Goal: Complete application form: Complete application form

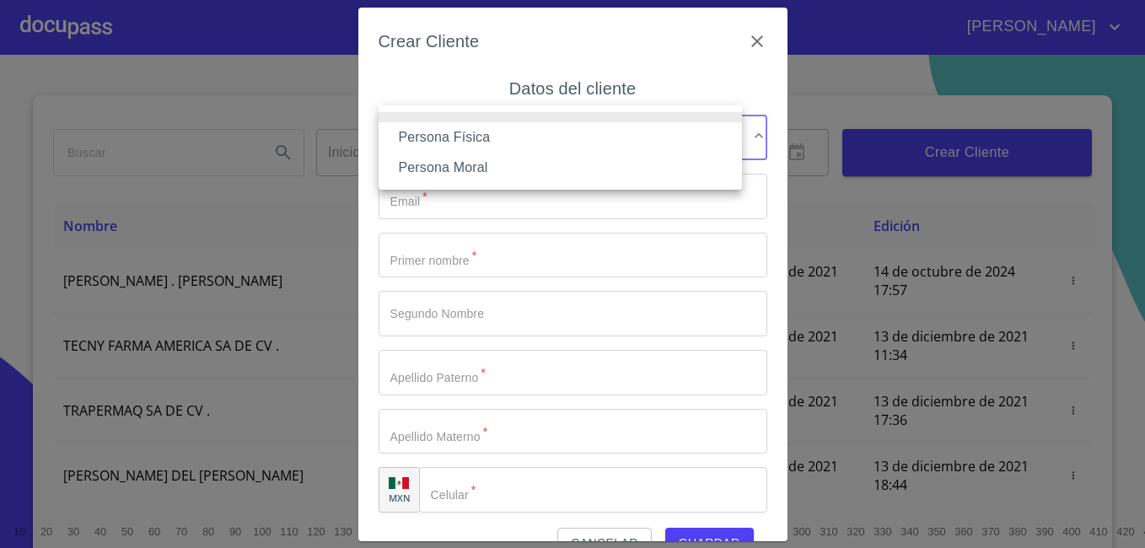
scroll to position [13, 0]
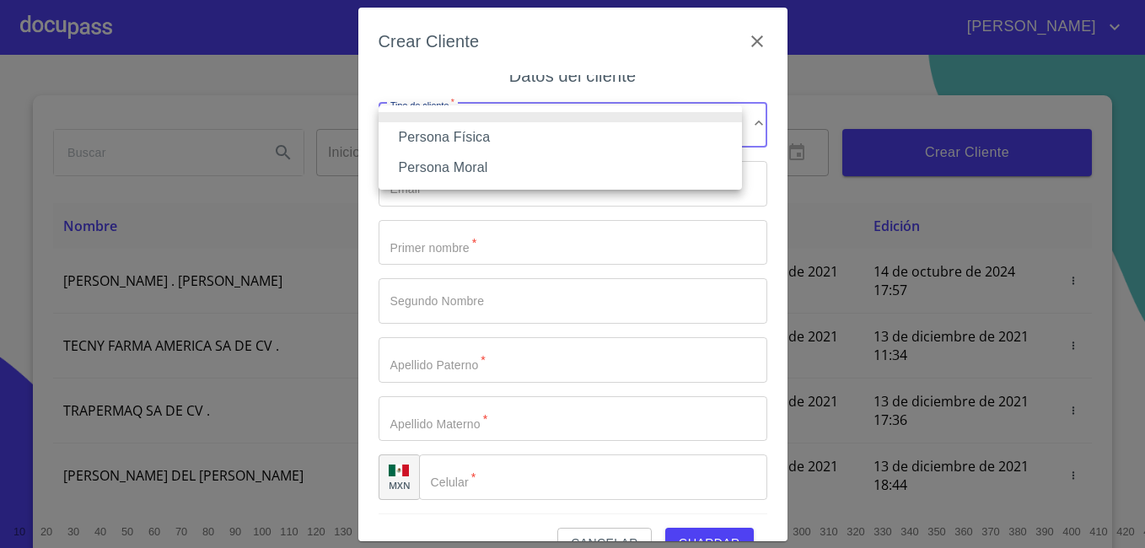
click at [507, 142] on li "Persona Física" at bounding box center [560, 137] width 363 height 30
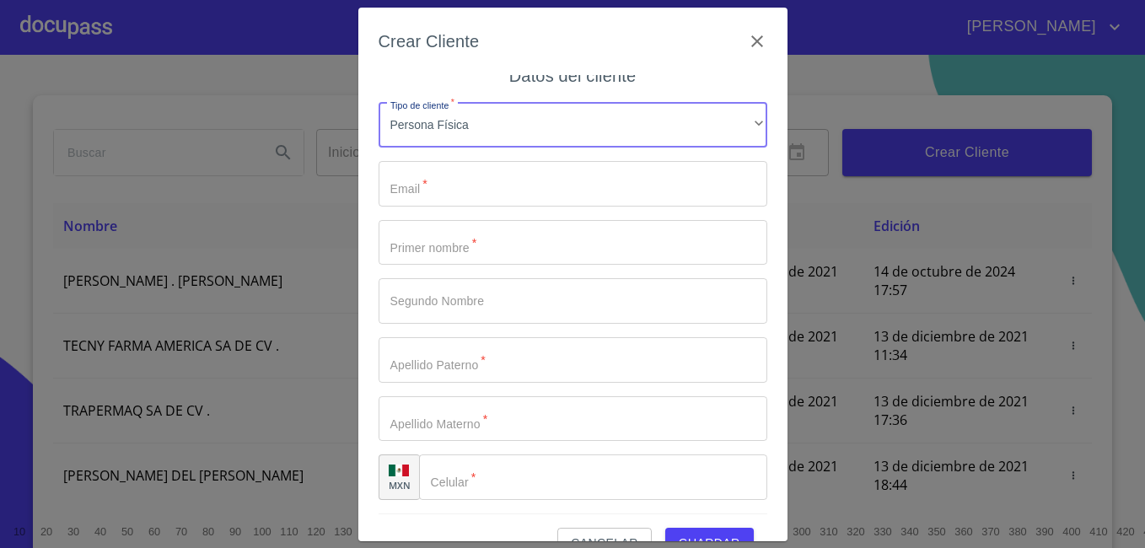
click at [495, 181] on input "Tipo de cliente   *" at bounding box center [573, 184] width 389 height 46
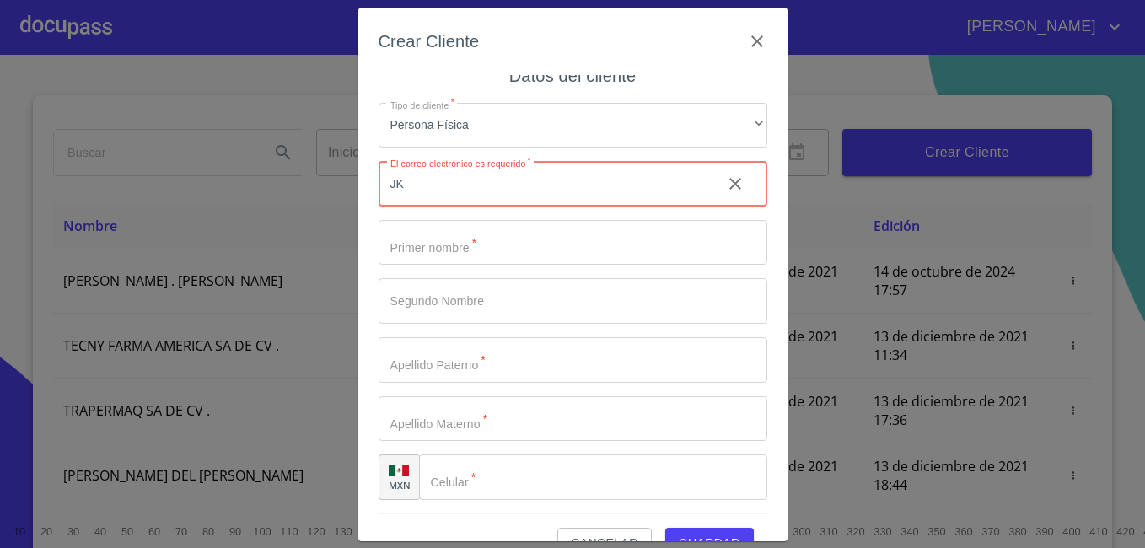
type input "J"
click at [551, 198] on input "Tipo de cliente   *" at bounding box center [573, 184] width 389 height 46
type input "jose.martin89898@gmail.com"
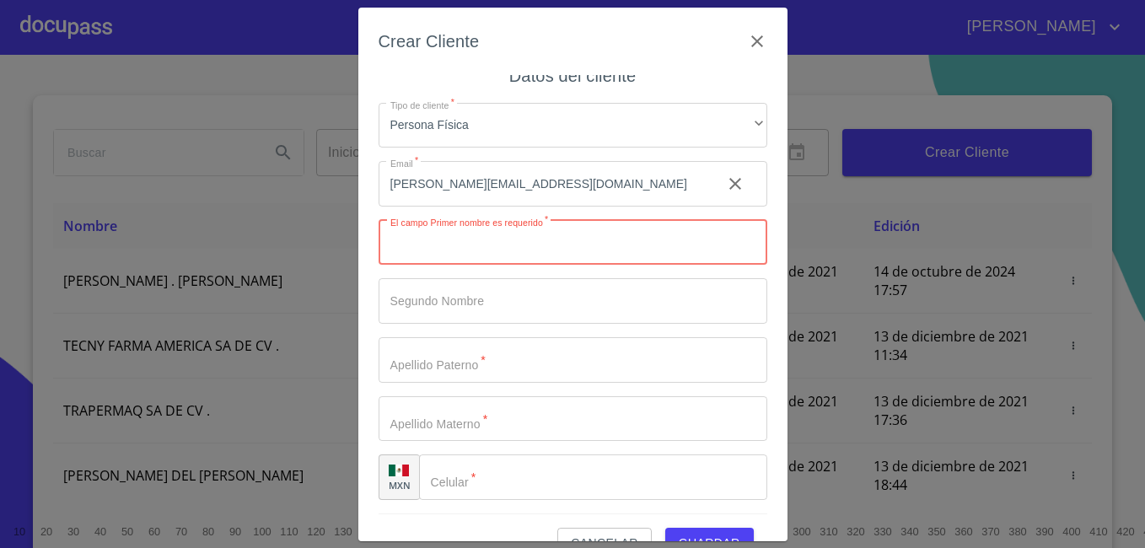
click at [578, 234] on input "Tipo de cliente   *" at bounding box center [573, 243] width 389 height 46
type input "JOSE RICARDO"
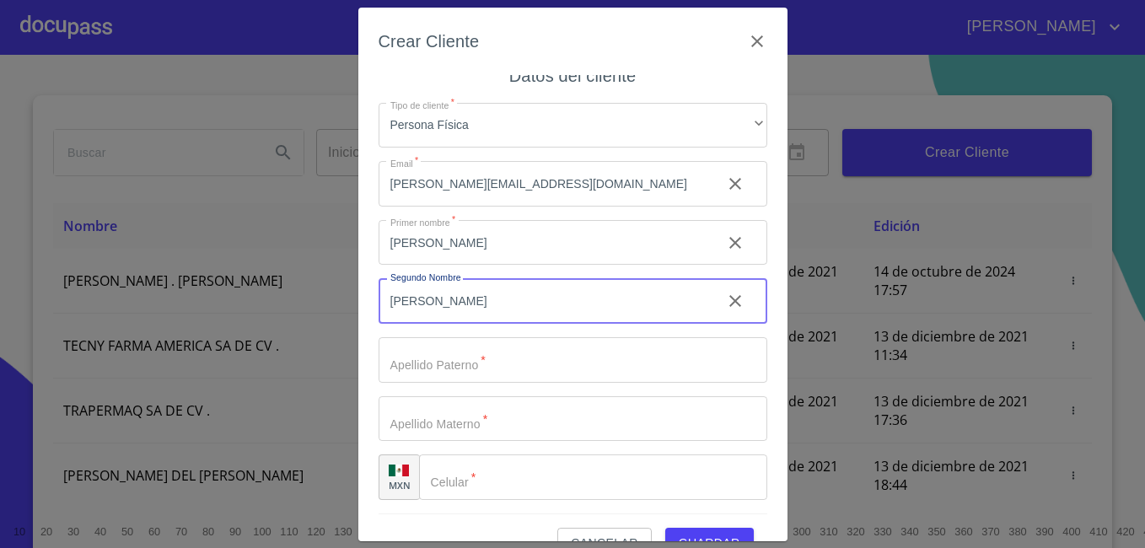
type input "[PERSON_NAME]"
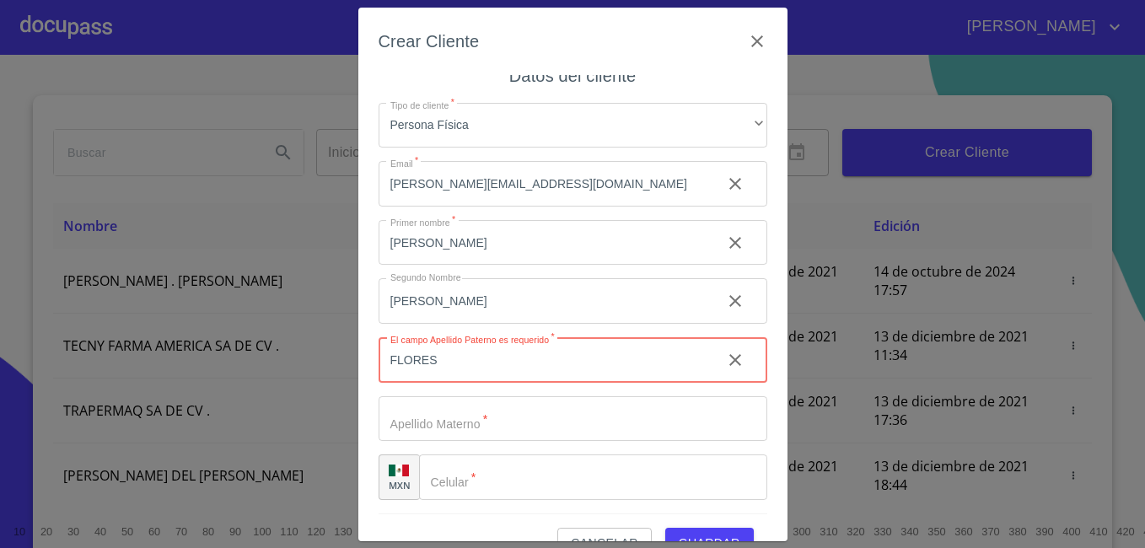
type input "FLORES"
click at [725, 295] on icon "clear input" at bounding box center [735, 301] width 20 height 20
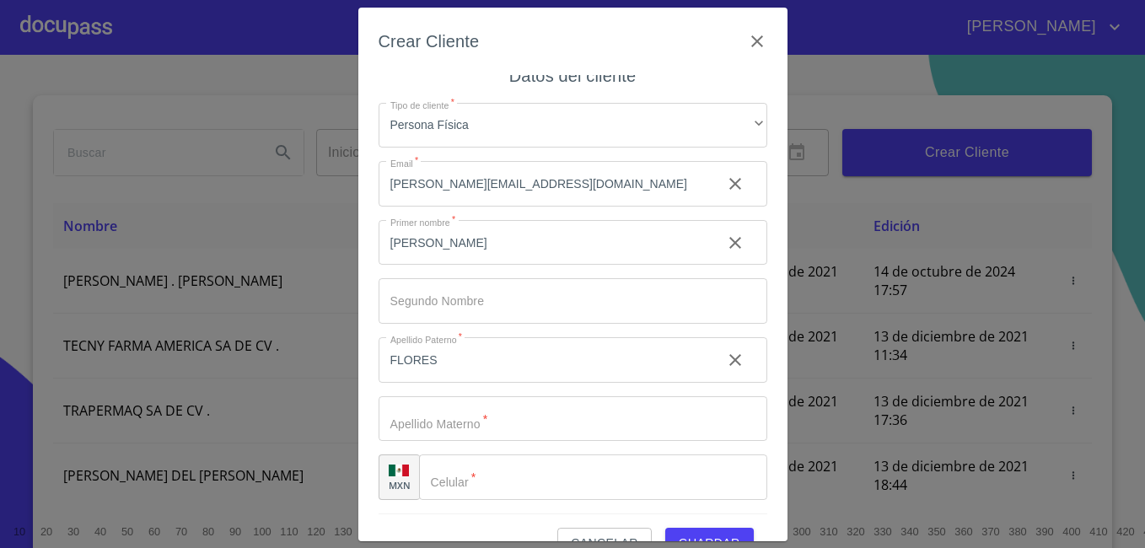
click at [729, 358] on icon "clear input" at bounding box center [735, 360] width 12 height 12
click at [725, 243] on icon "clear input" at bounding box center [735, 243] width 20 height 20
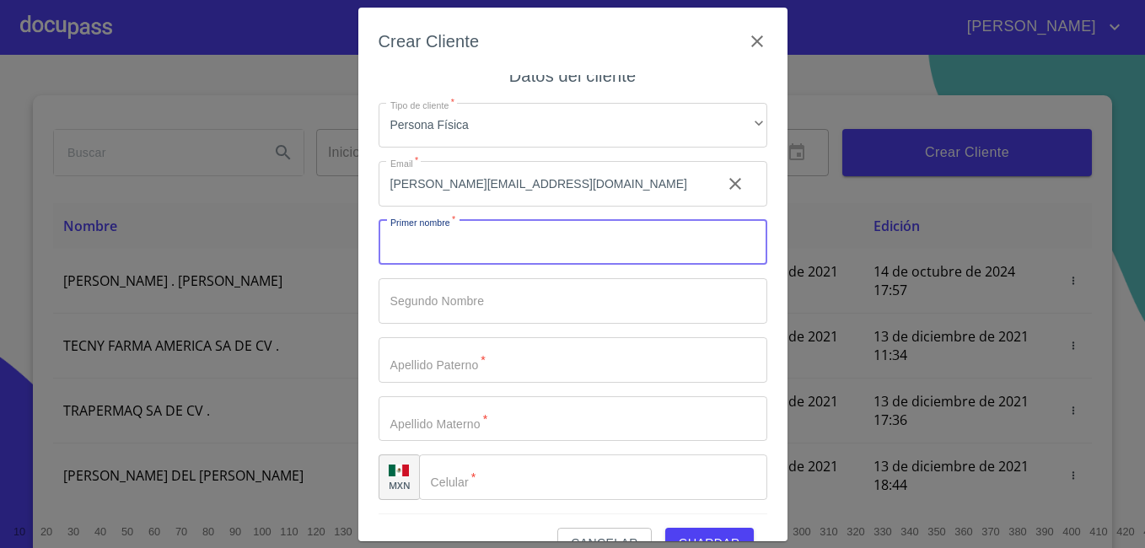
click at [570, 240] on input "Tipo de cliente   *" at bounding box center [573, 243] width 389 height 46
type input "[PERSON_NAME]"
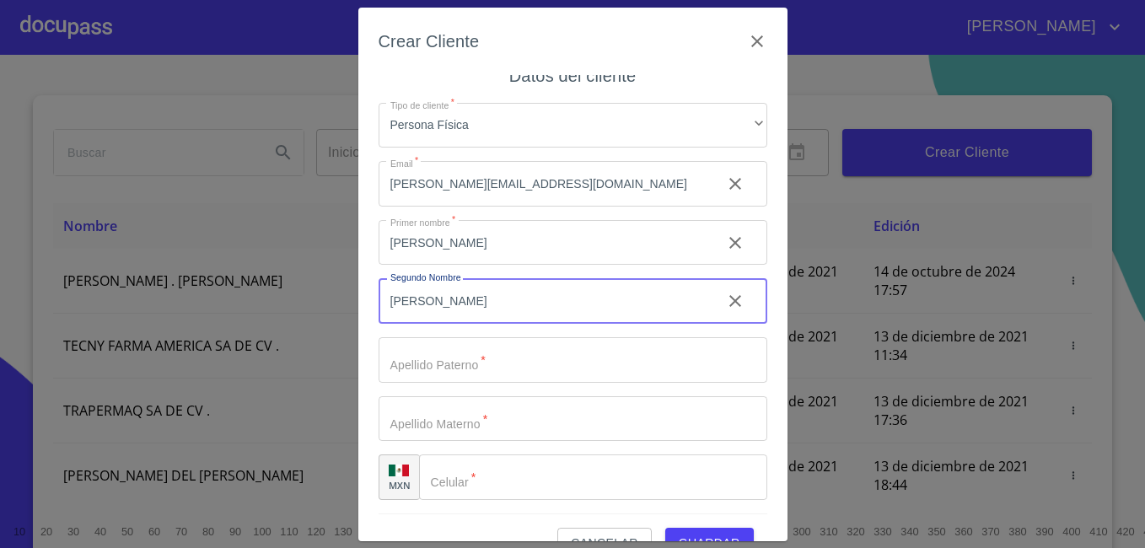
type input "[PERSON_NAME]"
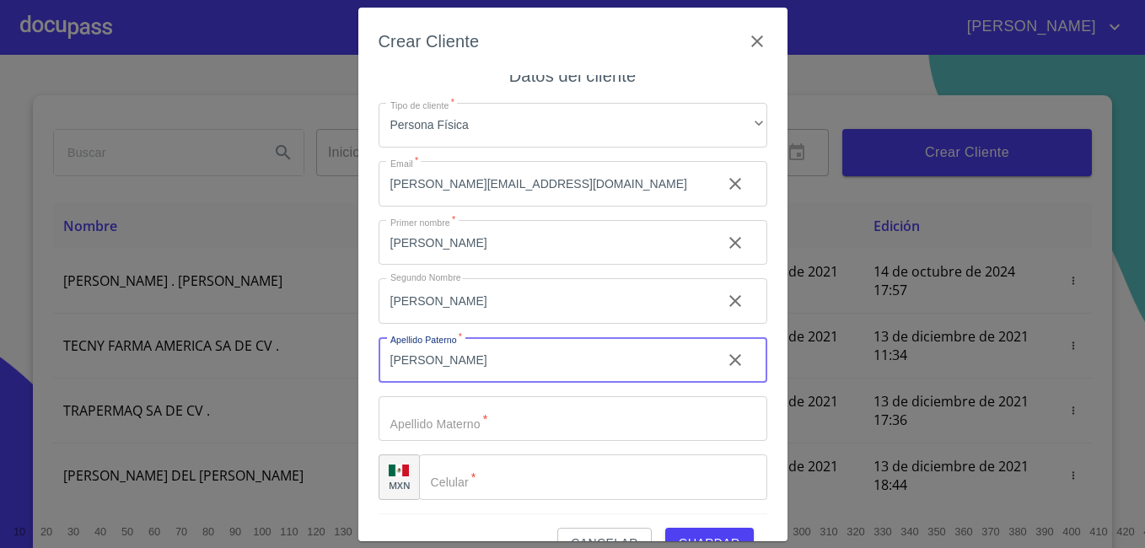
type input "[PERSON_NAME]"
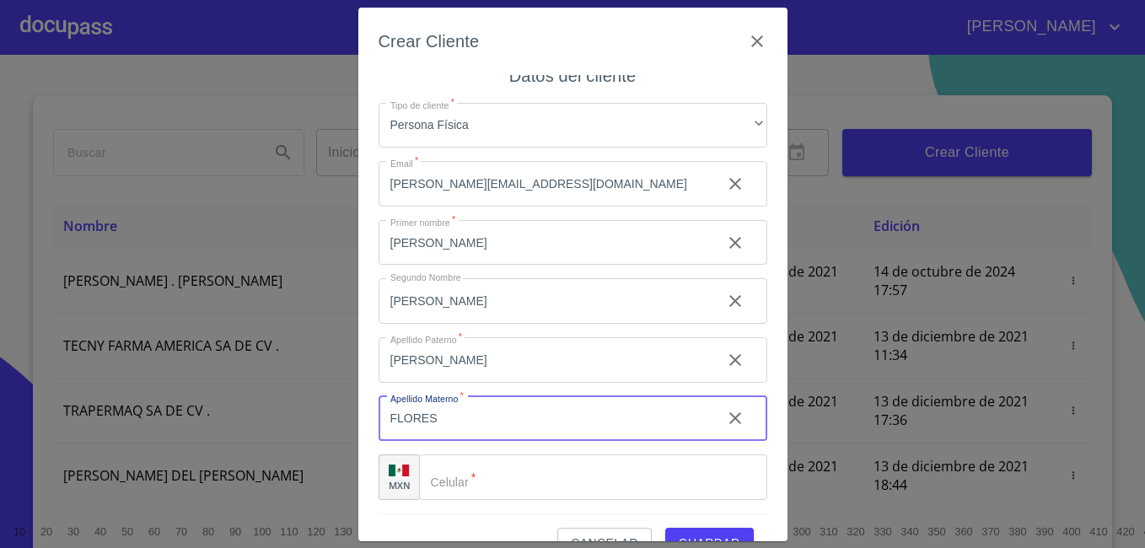
type input "FLORES"
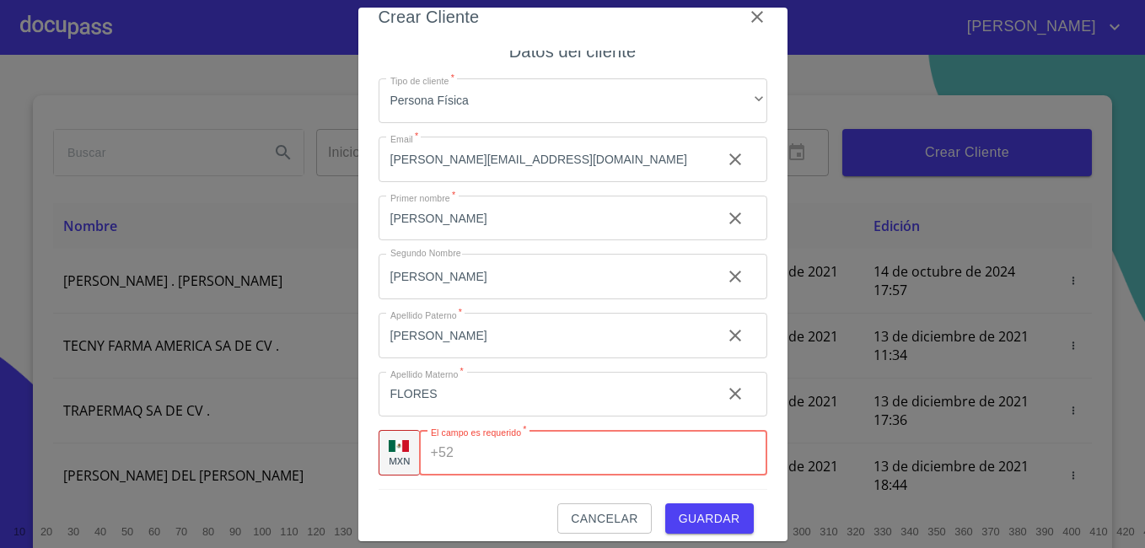
scroll to position [37, 0]
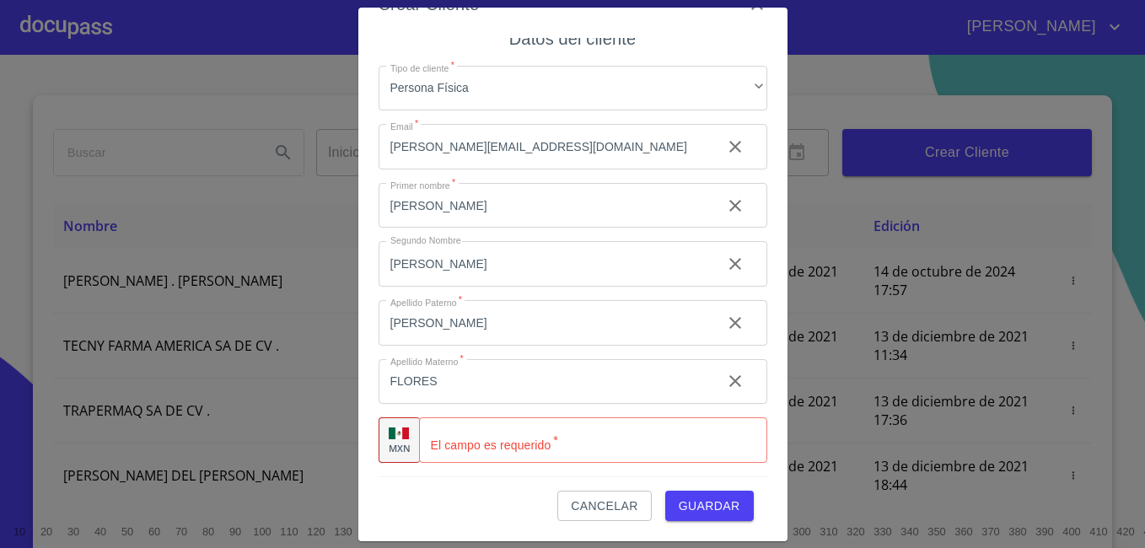
drag, startPoint x: 456, startPoint y: 440, endPoint x: 434, endPoint y: 467, distance: 34.8
click at [1135, 19] on div "Crear Cliente Datos del cliente Tipo de cliente   * Persona Física ​ Email   * …" at bounding box center [572, 274] width 1145 height 548
paste input "[PHONE_NUMBER]"
type input "[PHONE_NUMBER]"
click at [679, 501] on span "Guardar" at bounding box center [710, 506] width 62 height 21
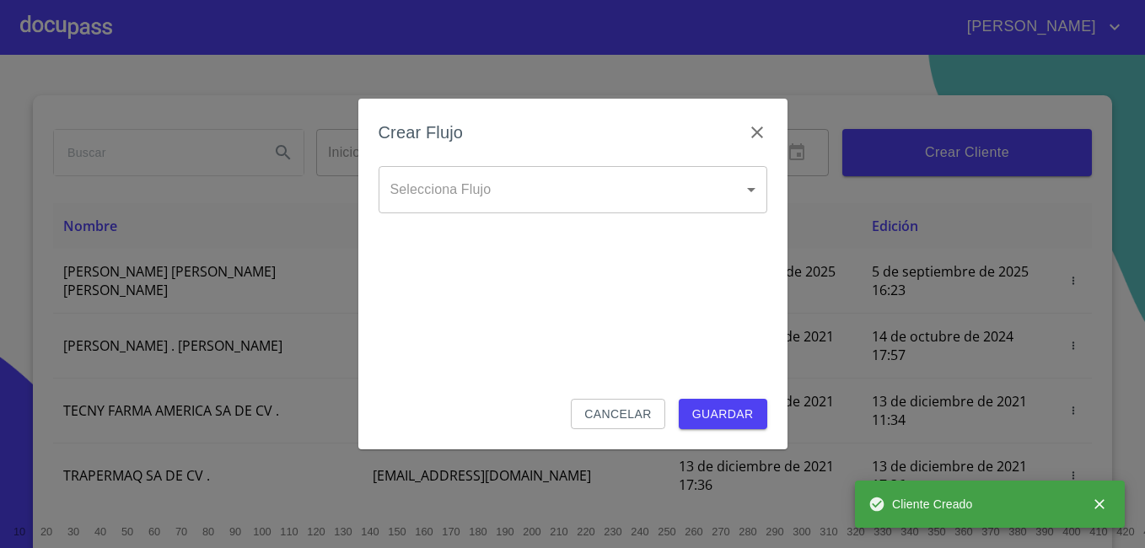
click at [635, 202] on body "LETICIA VIANEY Inicio ​ Fin ​ Crear Cliente Nombre Correo electrónico Registro …" at bounding box center [572, 274] width 1145 height 548
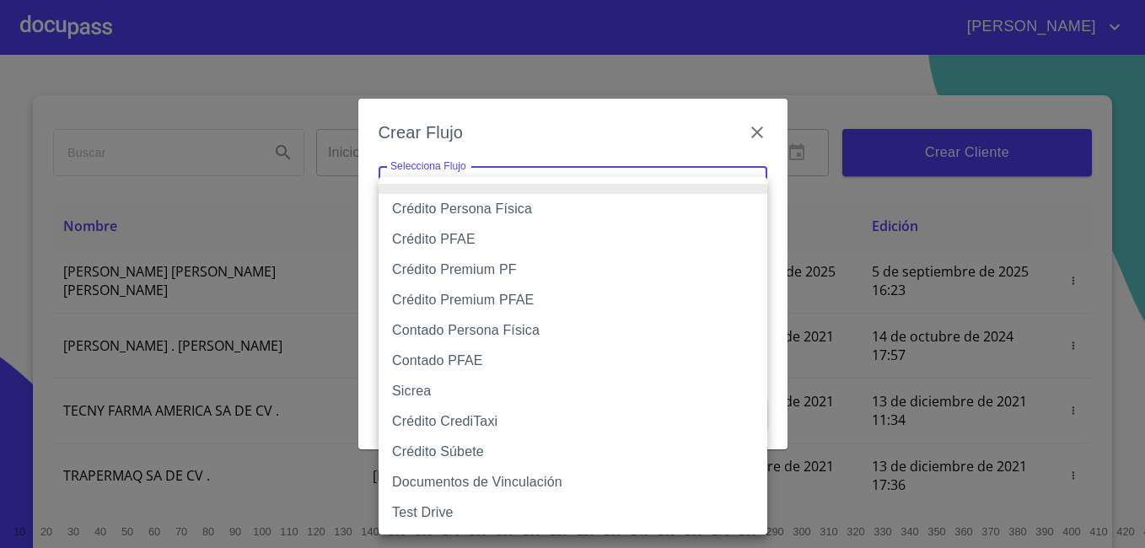
click at [629, 205] on li "Crédito Persona Física" at bounding box center [573, 209] width 389 height 30
type input "61b033e49b8c202ad5bb7912"
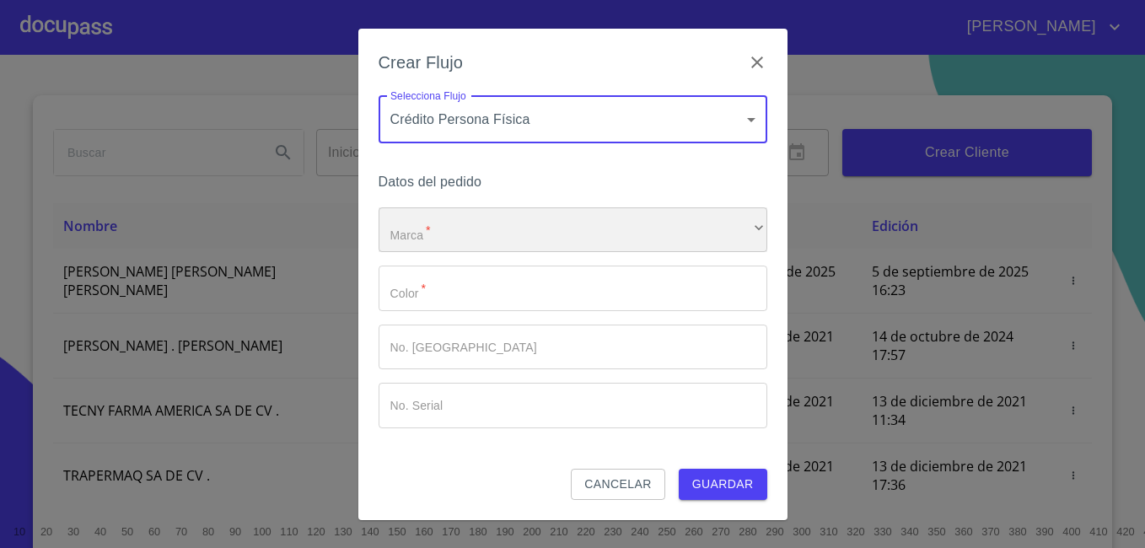
click at [609, 234] on div "​" at bounding box center [573, 230] width 389 height 46
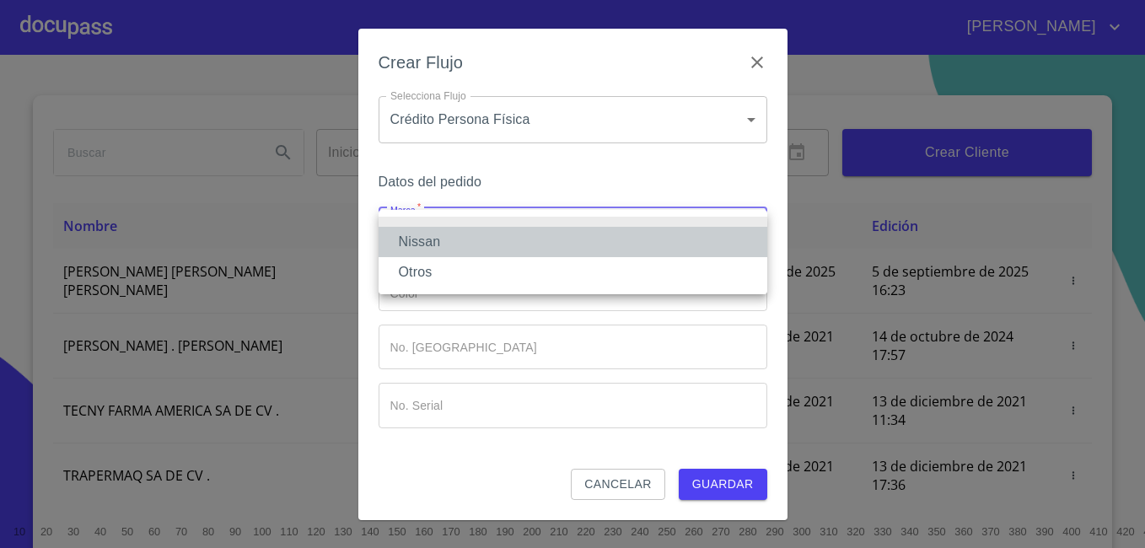
click at [575, 237] on li "Nissan" at bounding box center [573, 242] width 389 height 30
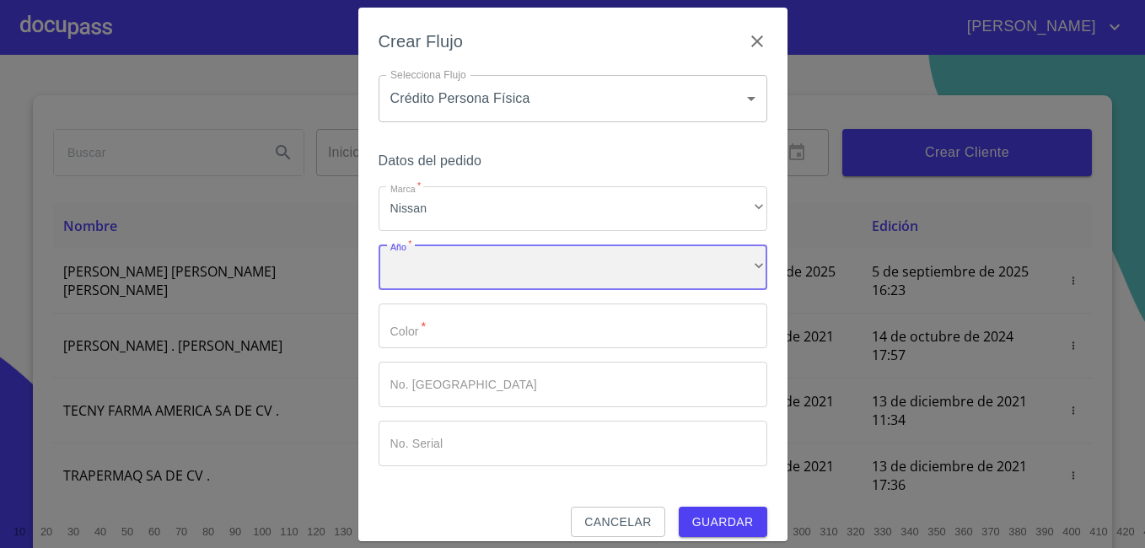
click at [553, 275] on div "​" at bounding box center [573, 267] width 389 height 46
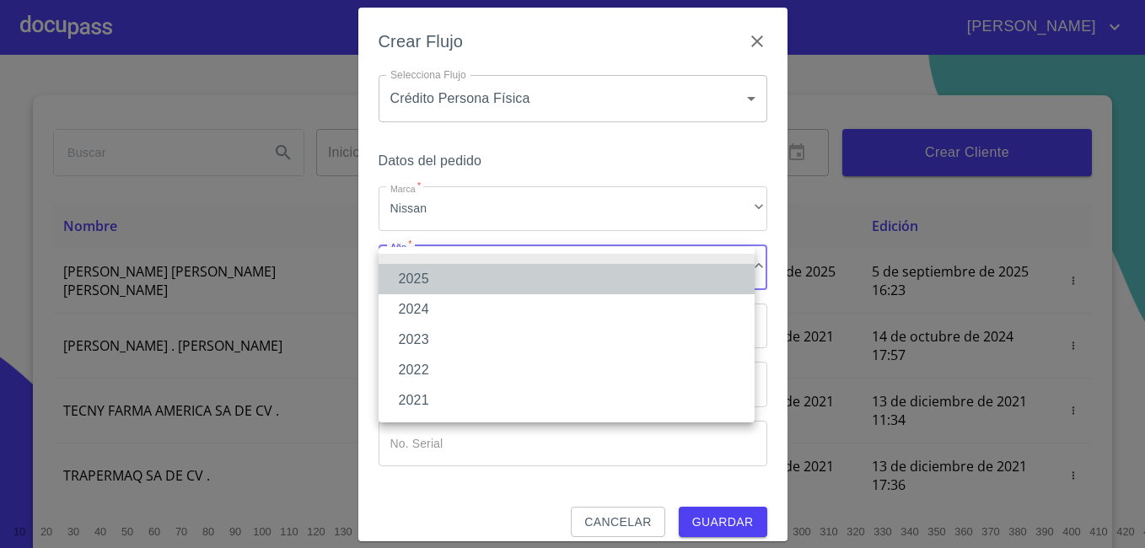
click at [540, 278] on li "2025" at bounding box center [567, 279] width 376 height 30
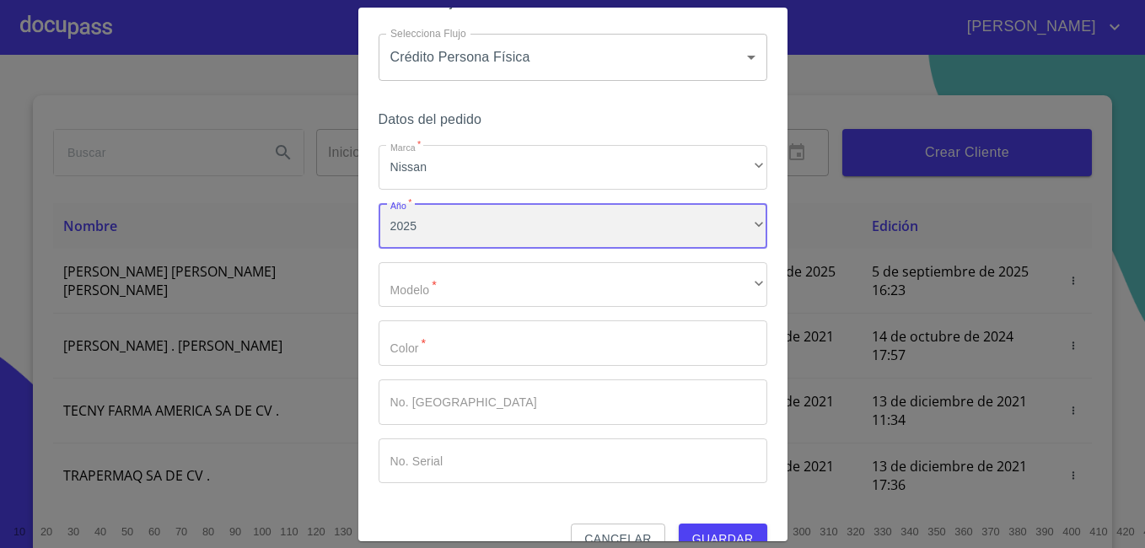
scroll to position [75, 0]
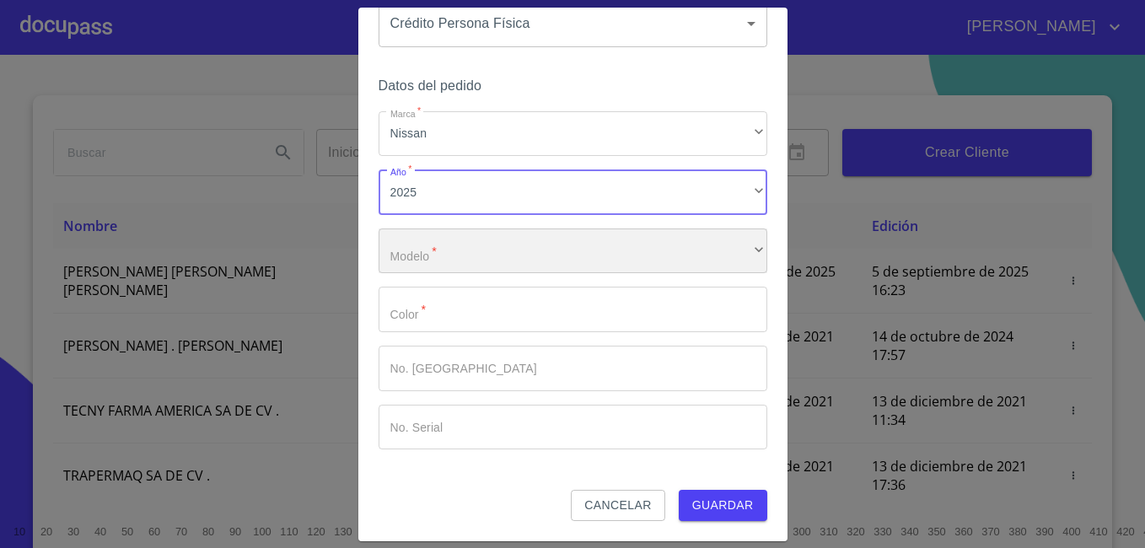
click at [524, 260] on div "​" at bounding box center [573, 251] width 389 height 46
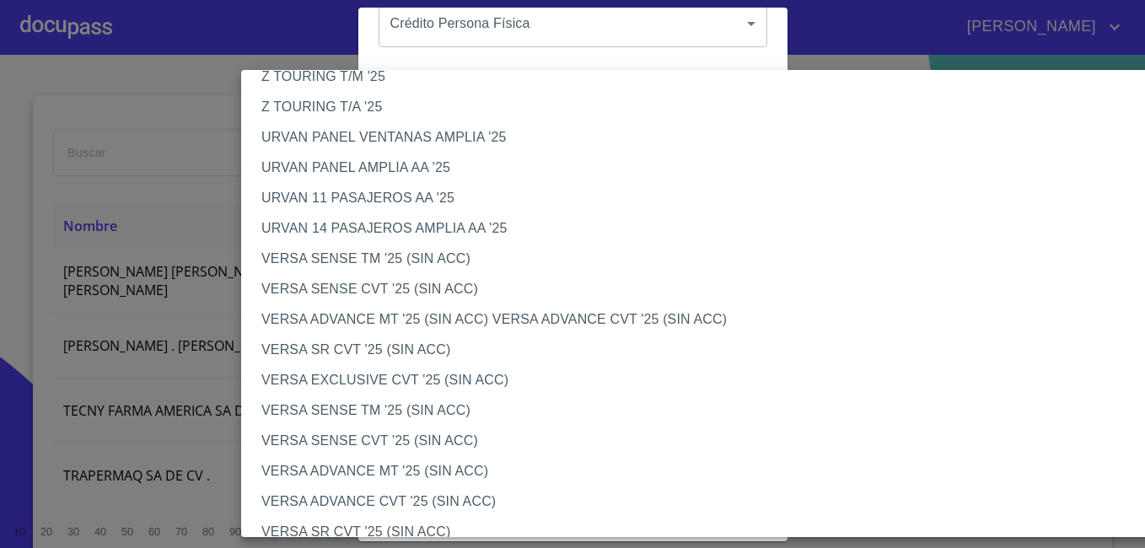
scroll to position [506, 0]
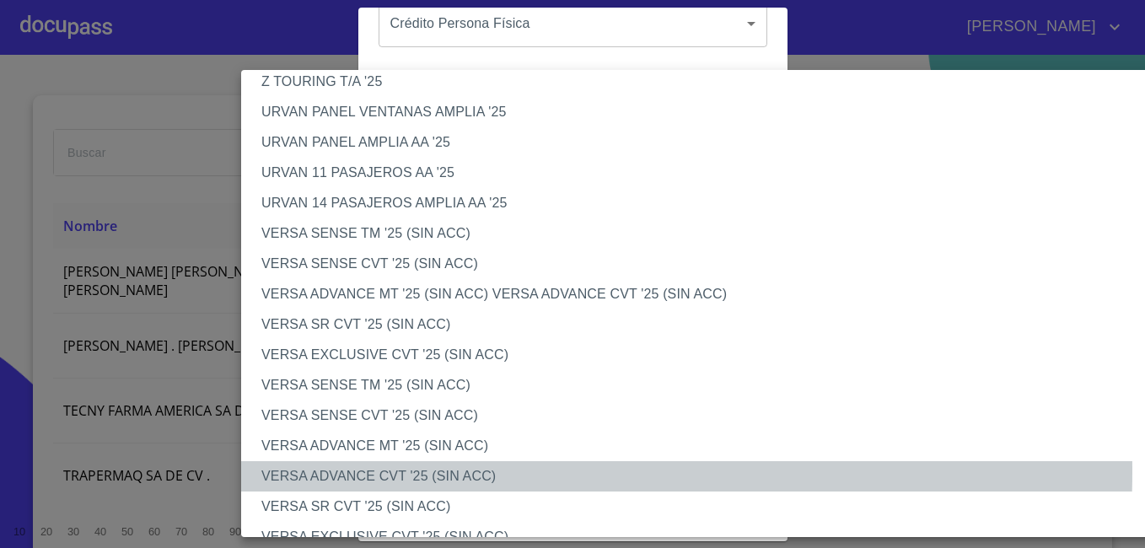
click at [374, 471] on li "VERSA ADVANCE CVT '25 (SIN ACC)" at bounding box center [712, 476] width 942 height 30
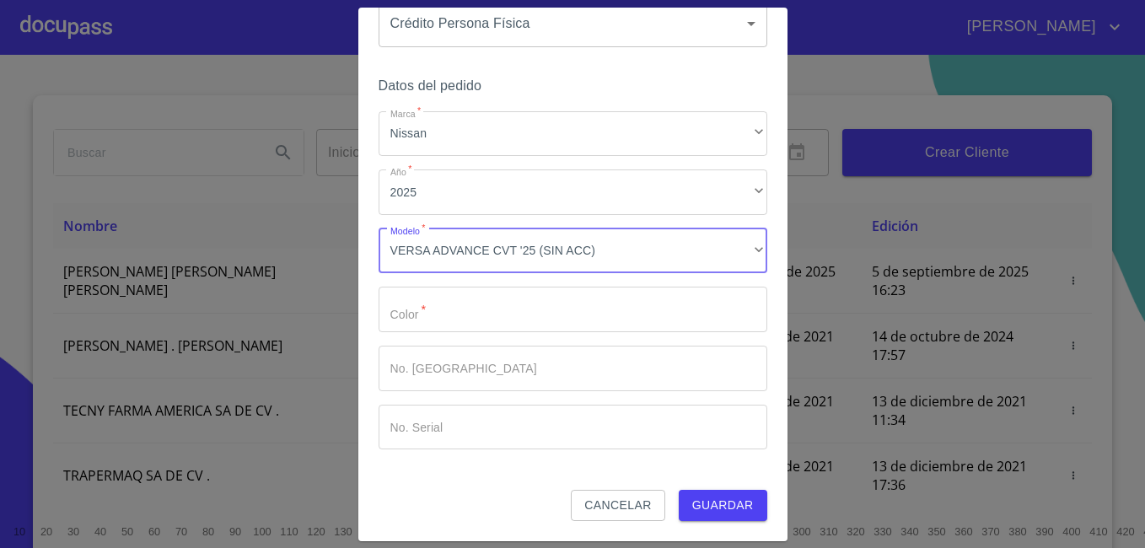
click at [510, 304] on input "Marca   *" at bounding box center [573, 310] width 389 height 46
type input "BLANCO"
click at [714, 508] on span "Guardar" at bounding box center [723, 505] width 62 height 21
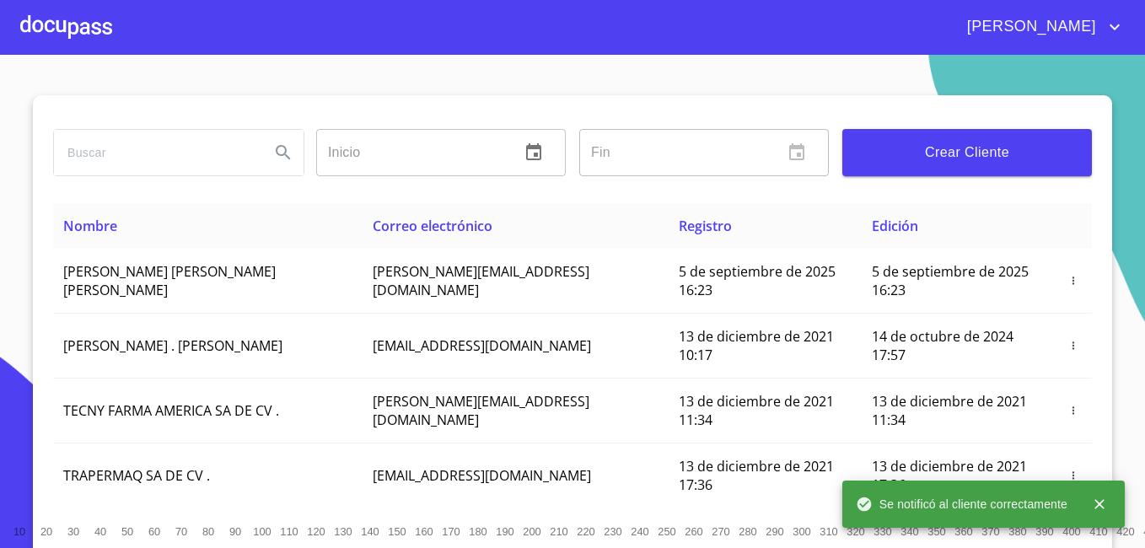
click at [80, 22] on div at bounding box center [66, 27] width 92 height 54
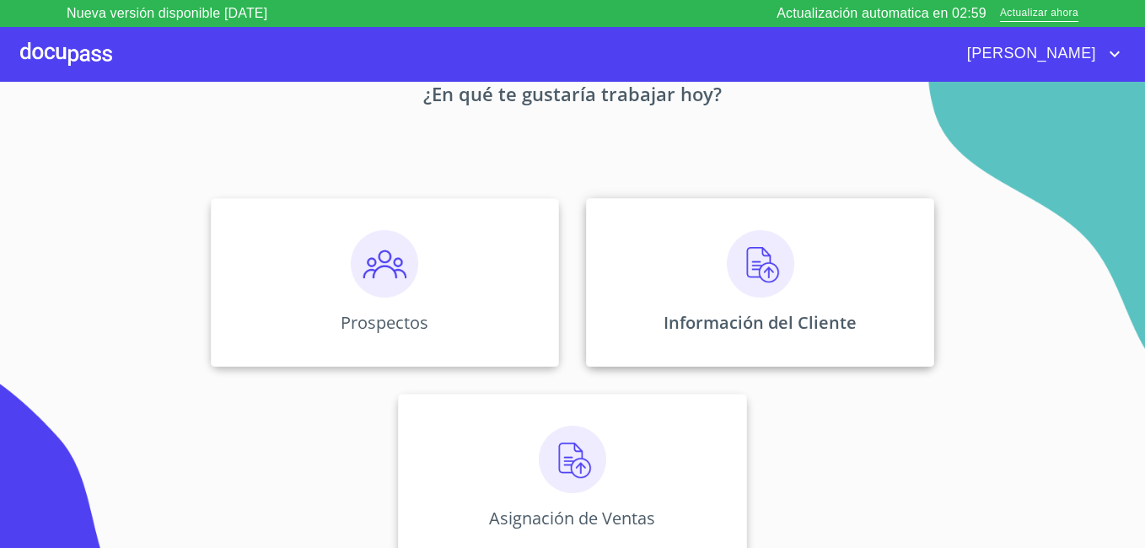
scroll to position [104, 0]
click at [769, 271] on img at bounding box center [760, 262] width 67 height 67
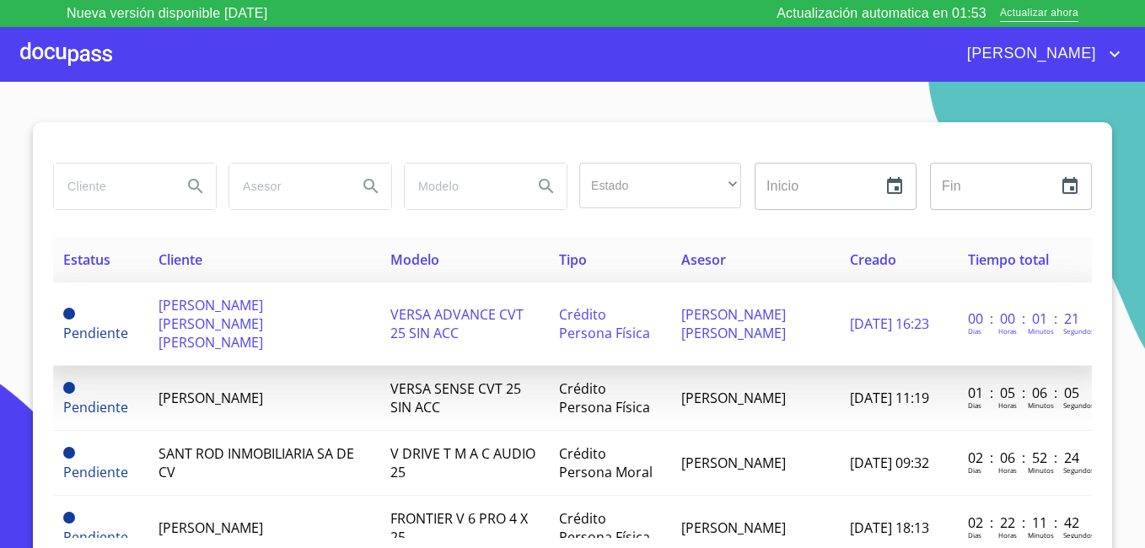
click at [268, 319] on td "[PERSON_NAME] [PERSON_NAME] [PERSON_NAME]" at bounding box center [264, 323] width 232 height 83
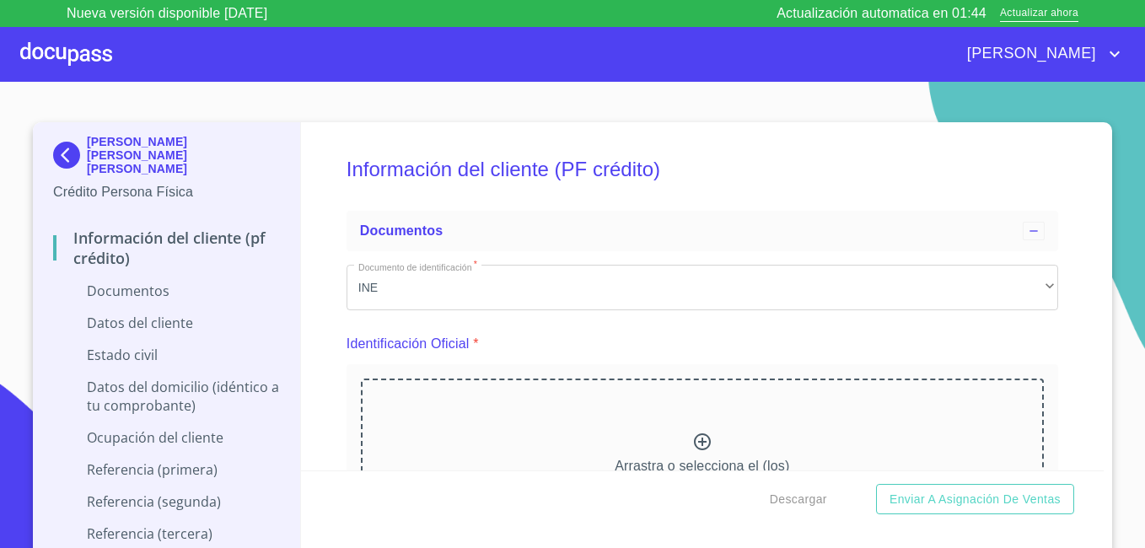
scroll to position [169, 0]
